Goal: Transaction & Acquisition: Purchase product/service

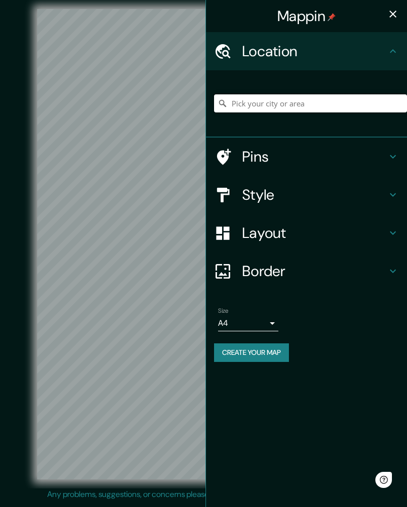
click at [317, 110] on input "Pick your city or area" at bounding box center [310, 103] width 193 height 18
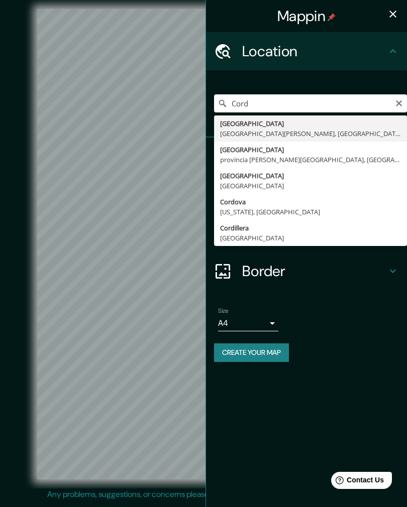
type input "[GEOGRAPHIC_DATA], [GEOGRAPHIC_DATA][PERSON_NAME], [GEOGRAPHIC_DATA]"
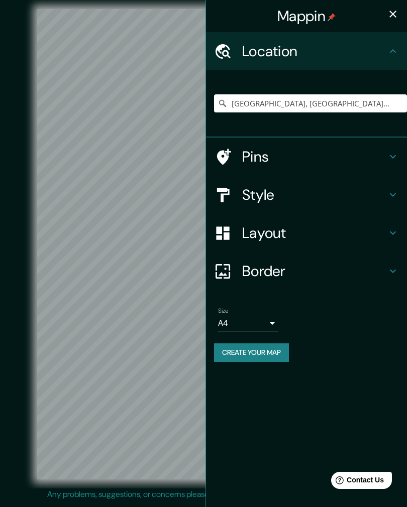
click at [388, 16] on icon "button" at bounding box center [393, 14] width 12 height 12
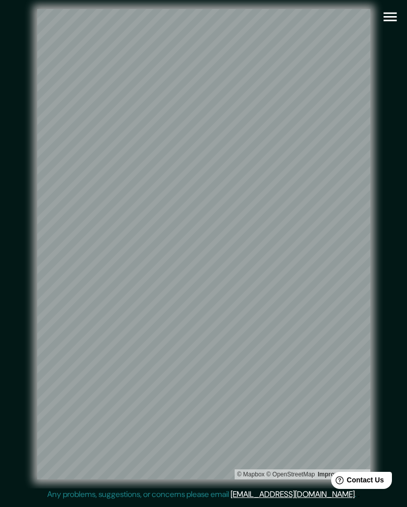
click at [389, 14] on icon "button" at bounding box center [389, 17] width 13 height 9
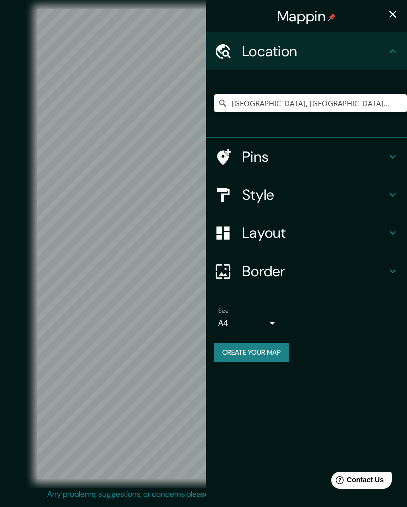
click at [282, 347] on button "Create your map" at bounding box center [251, 352] width 75 height 19
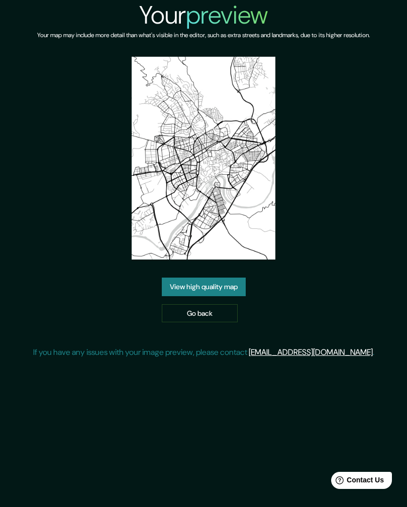
click at [221, 295] on link "View high quality map" at bounding box center [204, 287] width 84 height 19
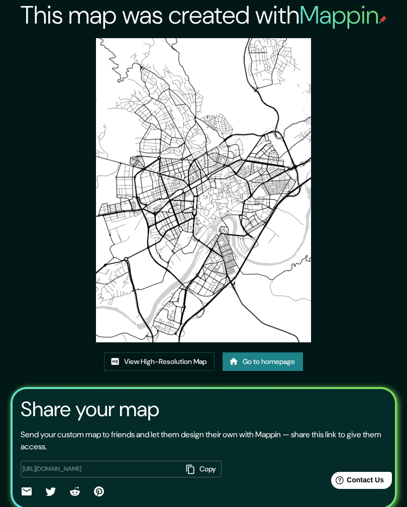
click at [189, 371] on link "View High-Resolution Map" at bounding box center [159, 361] width 110 height 19
